Goal: Navigation & Orientation: Find specific page/section

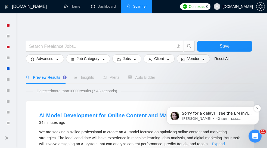
scroll to position [1093, 0]
click at [234, 119] on p "[PERSON_NAME] • 42 мин назад" at bounding box center [217, 118] width 70 height 5
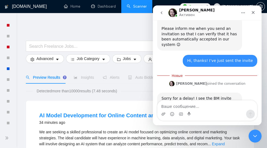
scroll to position [1097, 0]
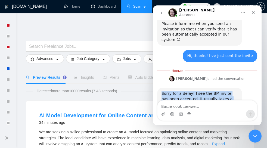
drag, startPoint x: 205, startPoint y: 85, endPoint x: 146, endPoint y: 54, distance: 67.1
click at [153, 54] on html "[PERSON_NAME] 26 сентября How can I create or change my current agency to anoth…" at bounding box center [207, 65] width 109 height 120
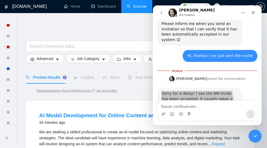
click at [105, 7] on link "Dashboard" at bounding box center [103, 6] width 25 height 5
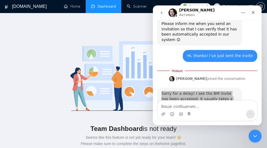
click at [40, 25] on div "Team Dashboard is not ready Seems like this feature is not yet ready for your t…" at bounding box center [134, 101] width 250 height 159
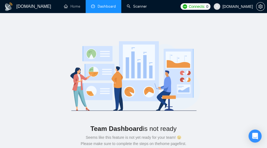
click at [143, 9] on link "Scanner" at bounding box center [137, 6] width 20 height 5
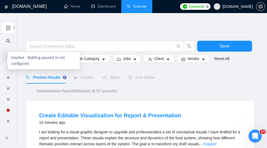
click at [7, 55] on div at bounding box center [8, 55] width 3 height 3
